Goal: Information Seeking & Learning: Learn about a topic

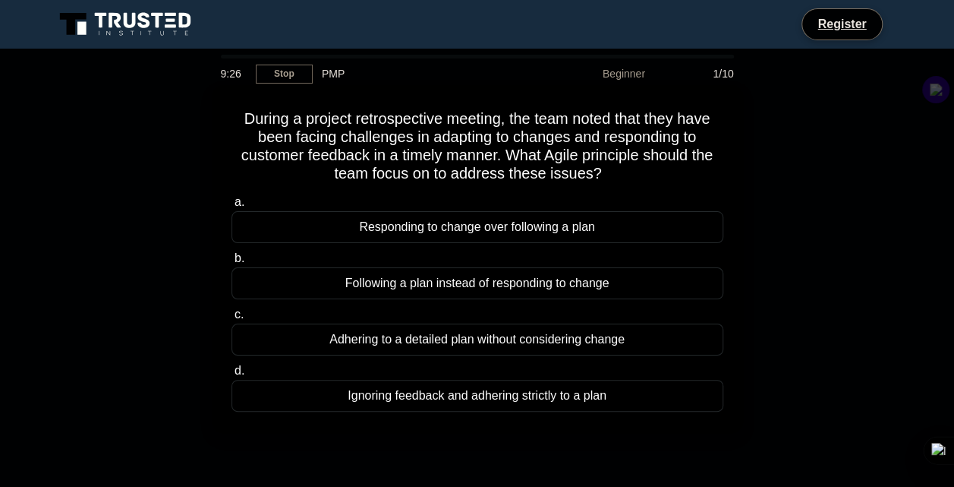
click at [466, 231] on div "Responding to change over following a plan" at bounding box center [478, 227] width 492 height 32
click at [232, 207] on input "a. Responding to change over following a plan" at bounding box center [232, 202] width 0 height 10
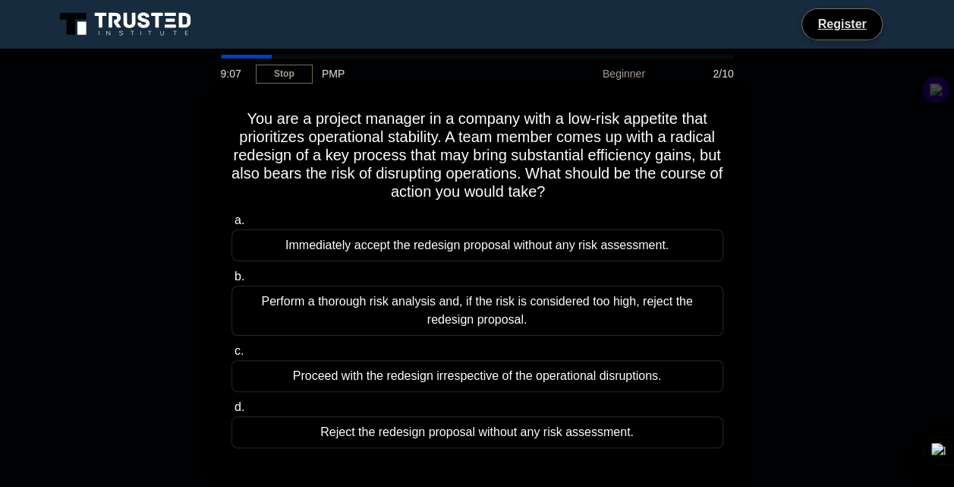
click at [372, 312] on div "Perform a thorough risk analysis and, if the risk is considered too high, rejec…" at bounding box center [478, 310] width 492 height 50
click at [232, 282] on input "b. Perform a thorough risk analysis and, if the risk is considered too high, re…" at bounding box center [232, 277] width 0 height 10
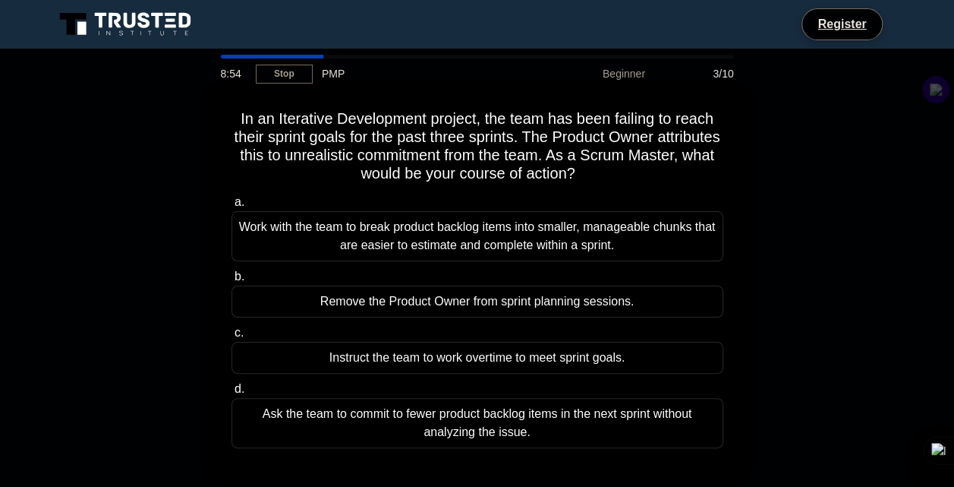
click at [469, 241] on div "Work with the team to break product backlog items into smaller, manageable chun…" at bounding box center [478, 236] width 492 height 50
click at [232, 207] on input "a. Work with the team to break product backlog items into smaller, manageable c…" at bounding box center [232, 202] width 0 height 10
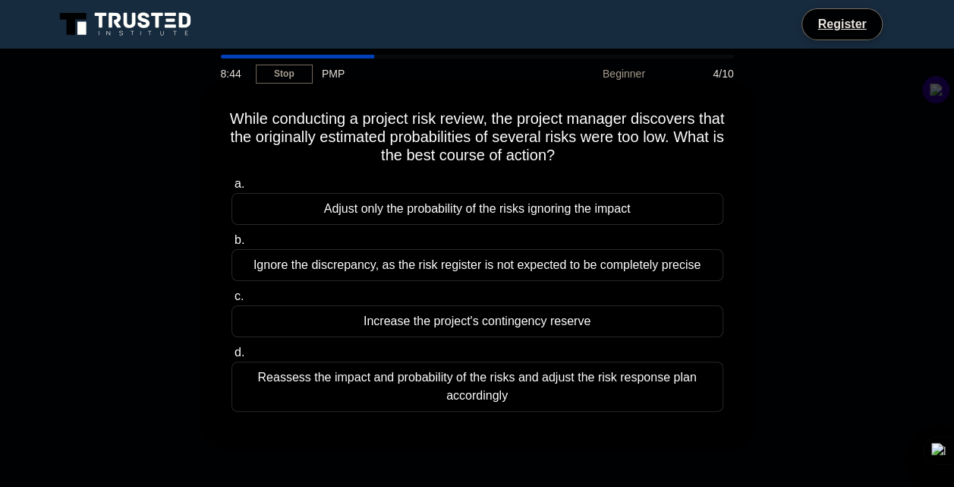
click at [509, 333] on div "Increase the project's contingency reserve" at bounding box center [478, 321] width 492 height 32
click at [232, 301] on input "c. Increase the project's contingency reserve" at bounding box center [232, 297] width 0 height 10
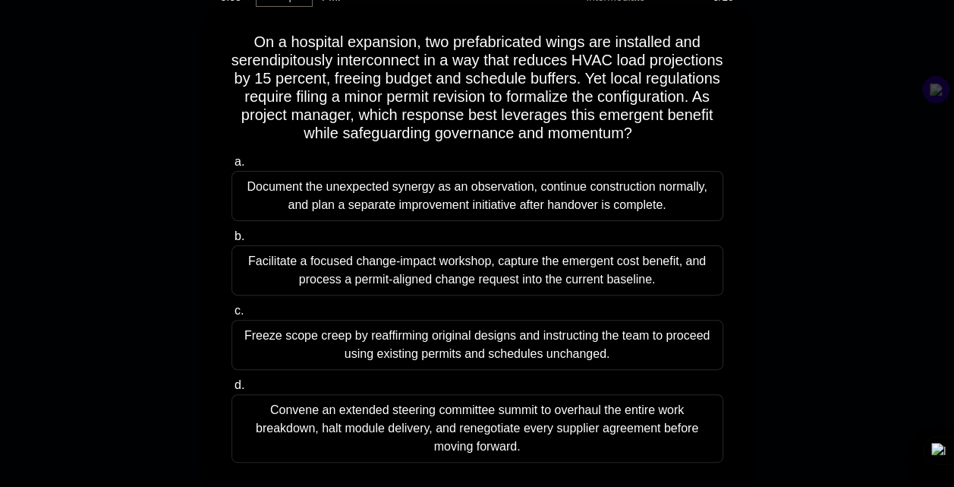
scroll to position [79, 0]
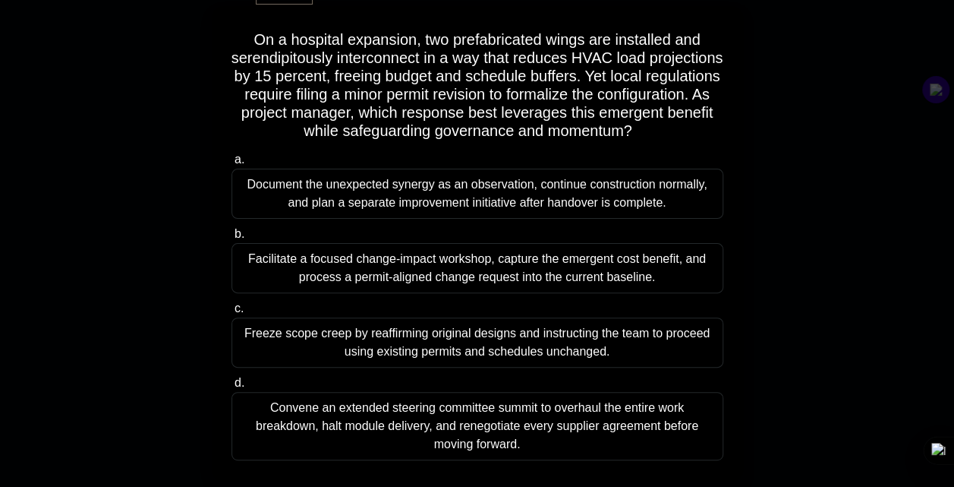
click at [504, 342] on div "Freeze scope creep by reaffirming original designs and instructing the team to …" at bounding box center [478, 342] width 492 height 50
click at [232, 314] on input "c. Freeze scope creep by reaffirming original designs and instructing the team …" at bounding box center [232, 309] width 0 height 10
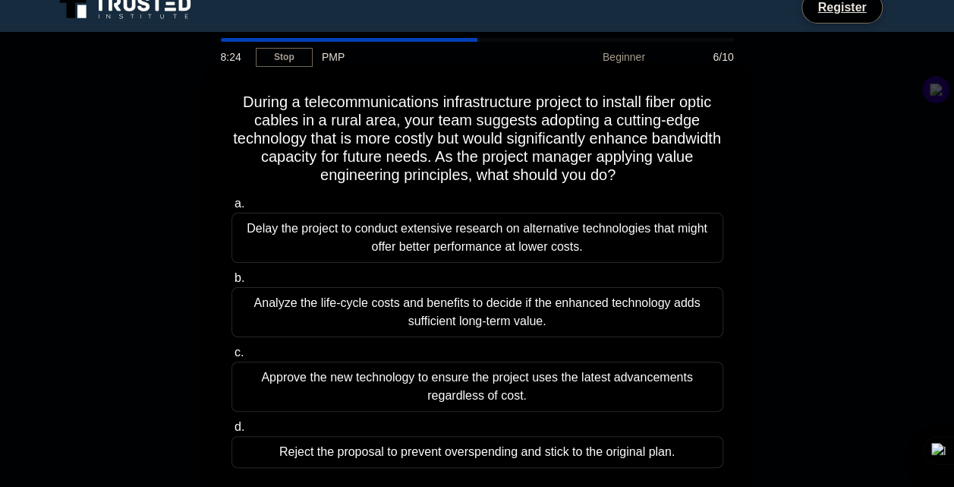
scroll to position [17, 0]
